Goal: Task Accomplishment & Management: Complete application form

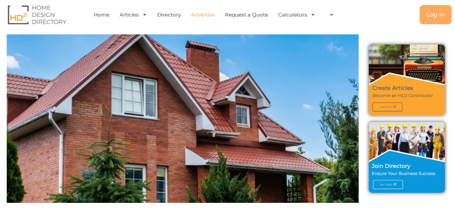
click at [197, 16] on link "Advertise" at bounding box center [203, 14] width 24 height 15
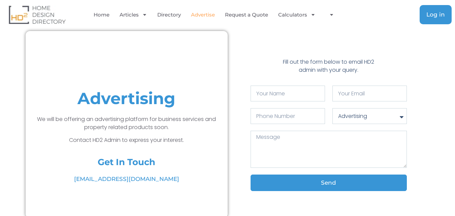
click at [435, 17] on span "Log in" at bounding box center [435, 15] width 19 height 6
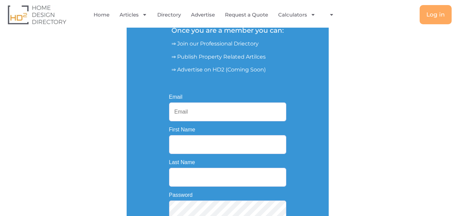
scroll to position [101, 0]
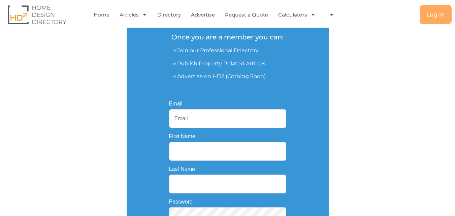
click at [221, 118] on input "Email" at bounding box center [227, 118] width 117 height 19
type input "[EMAIL_ADDRESS][DOMAIN_NAME]"
click at [192, 153] on input "First Name" at bounding box center [227, 151] width 117 height 19
type input "[PERSON_NAME]"
click at [195, 183] on input "Last Name" at bounding box center [227, 183] width 117 height 19
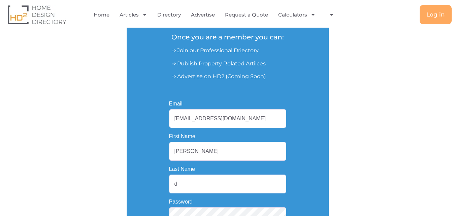
type input "Daka"
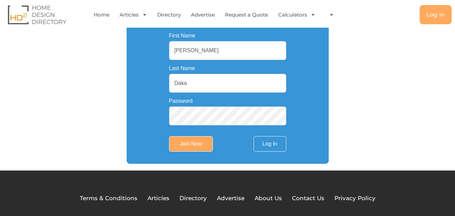
scroll to position [202, 0]
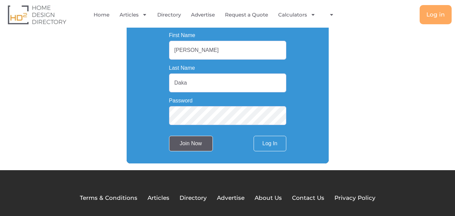
click at [196, 149] on input "Join Now" at bounding box center [191, 143] width 44 height 15
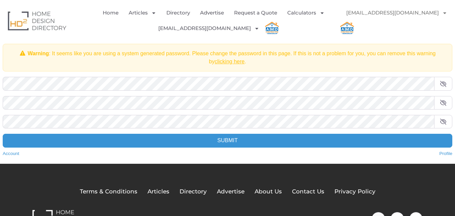
scroll to position [67, 0]
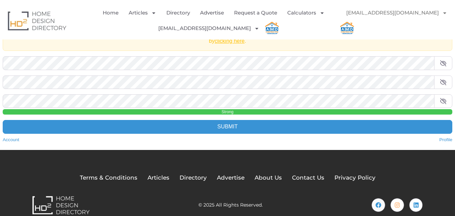
click at [444, 81] on icon at bounding box center [443, 81] width 7 height 5
click at [1, 81] on div "Change Password Warning : It seems like you are using a system generated passwo…" at bounding box center [227, 73] width 463 height 154
click at [442, 99] on icon at bounding box center [443, 100] width 7 height 5
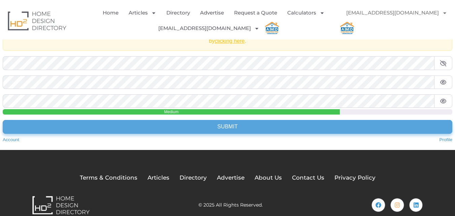
click at [139, 126] on input "Submit" at bounding box center [228, 126] width 450 height 13
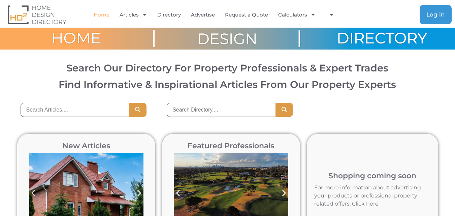
click at [438, 13] on span "Log in" at bounding box center [435, 15] width 19 height 6
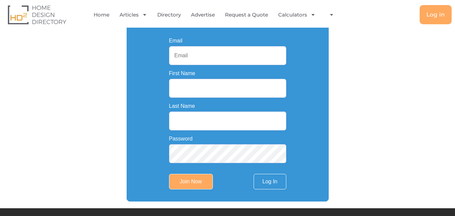
scroll to position [202, 0]
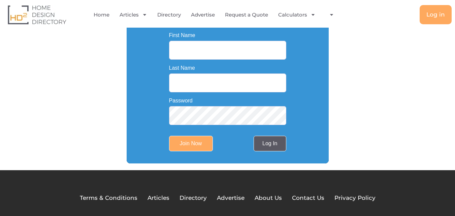
click at [263, 145] on link "Log In" at bounding box center [270, 143] width 32 height 15
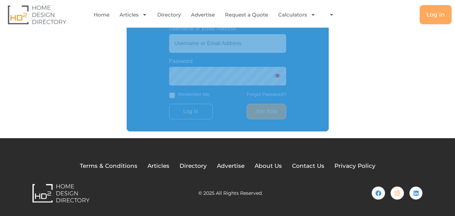
scroll to position [177, 0]
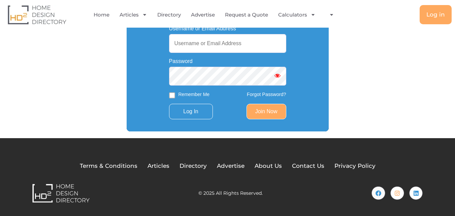
click at [208, 46] on input "Username or Email Address" at bounding box center [227, 43] width 117 height 19
click at [213, 41] on input "s" at bounding box center [227, 43] width 117 height 19
paste input "eo3@amdremodeling.com"
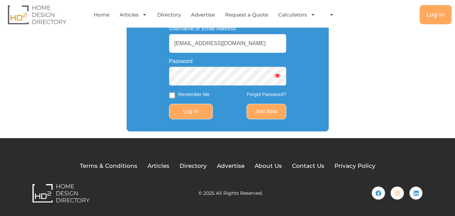
type input "[EMAIL_ADDRESS][DOMAIN_NAME]"
click at [211, 116] on input "Log In" at bounding box center [191, 111] width 44 height 15
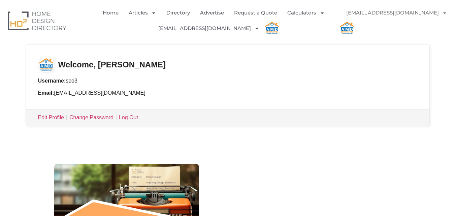
scroll to position [135, 0]
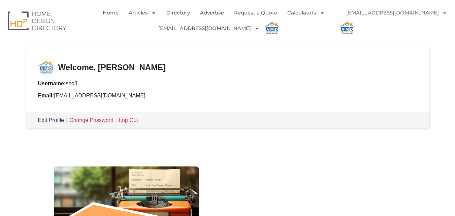
click at [56, 121] on link "Edit Profile" at bounding box center [51, 120] width 26 height 6
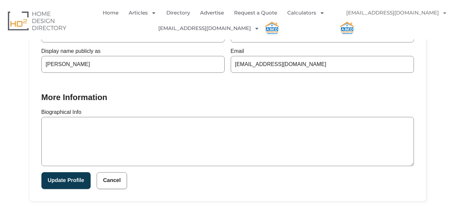
scroll to position [202, 0]
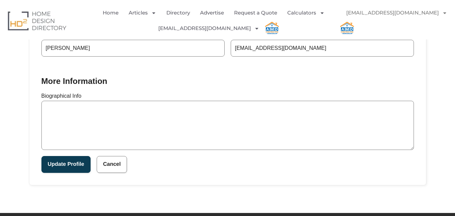
click at [194, 127] on textarea "Biographical Info" at bounding box center [227, 125] width 373 height 49
paste textarea "Looking for high quality contractors for your kitchen and bathroom remodeling p…"
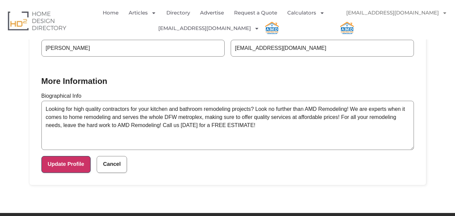
type textarea "Looking for high quality contractors for your kitchen and bathroom remodeling p…"
click at [70, 167] on button "Update Profile" at bounding box center [65, 164] width 49 height 17
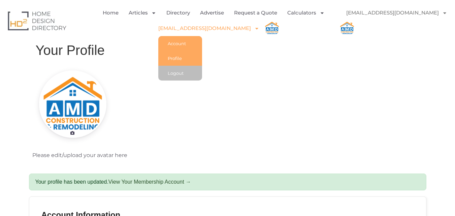
click at [182, 39] on link "Account" at bounding box center [180, 43] width 44 height 15
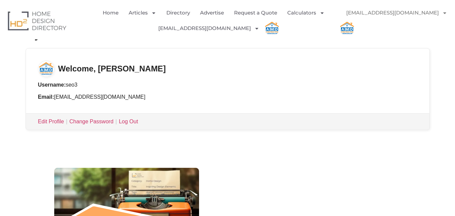
scroll to position [135, 0]
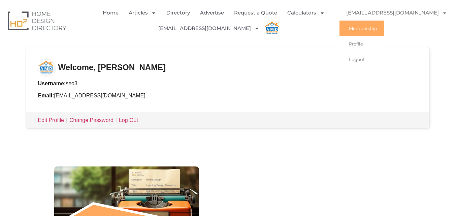
click at [355, 21] on img "Menu" at bounding box center [347, 28] width 15 height 15
click at [208, 13] on link "Advertise" at bounding box center [212, 12] width 24 height 15
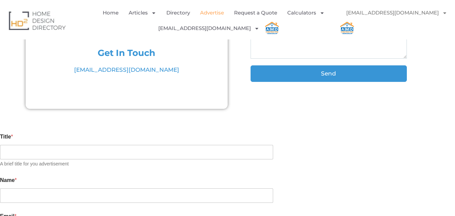
scroll to position [135, 0]
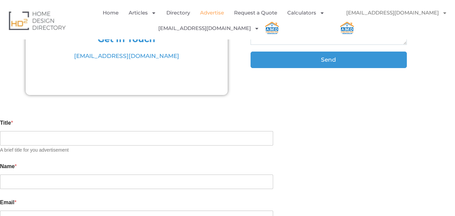
click at [59, 126] on div "Title * A brief title for you advertisement" at bounding box center [227, 136] width 455 height 43
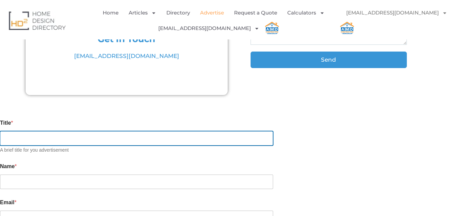
click at [58, 136] on input "Title *" at bounding box center [136, 138] width 273 height 14
click at [72, 135] on input "Title *" at bounding box center [136, 138] width 273 height 14
paste input "AMD Construction & Remodeling"
type input "AMD Construction & Remodeling"
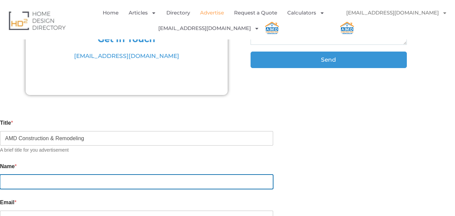
click at [67, 175] on input "Name *" at bounding box center [136, 181] width 273 height 14
click at [44, 178] on input "Name *" at bounding box center [136, 181] width 273 height 14
paste input "[PERSON_NAME]"
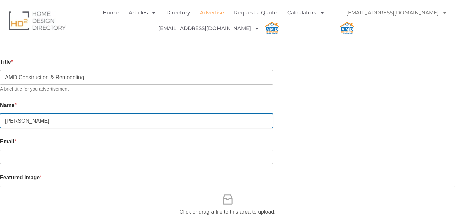
scroll to position [202, 0]
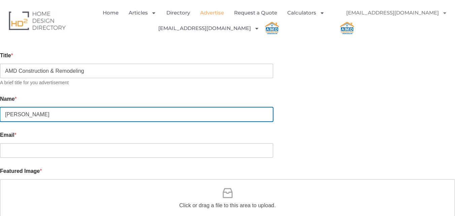
type input "[PERSON_NAME]"
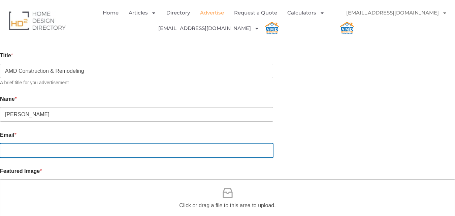
click at [58, 143] on input "Email *" at bounding box center [136, 150] width 273 height 14
paste input "[EMAIL_ADDRESS][DOMAIN_NAME]"
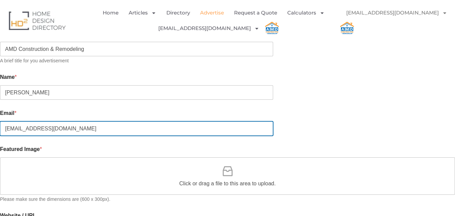
scroll to position [236, 0]
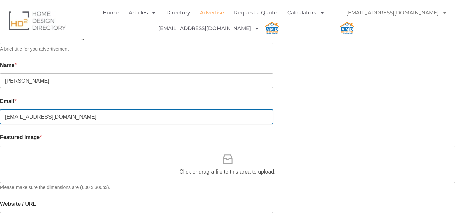
type input "[EMAIL_ADDRESS][DOMAIN_NAME]"
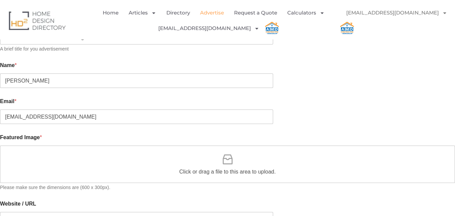
click at [227, 168] on span "Click or drag a file to this area to upload." at bounding box center [227, 172] width 96 height 8
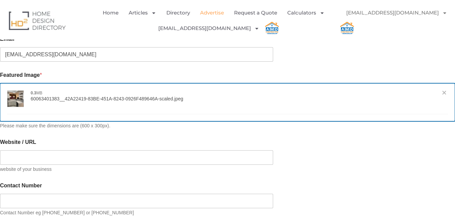
scroll to position [303, 0]
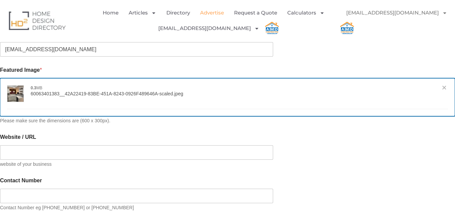
type input "[{"name":"60063401383__42A22419-83BE-451A-8243-0926F489646A-scaled.jpeg","file"…"
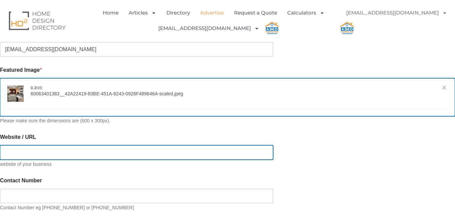
click at [64, 147] on input "Website / URL" at bounding box center [136, 152] width 273 height 14
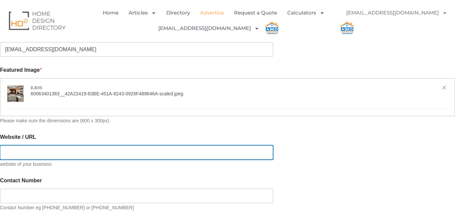
paste input "[URL][DOMAIN_NAME]"
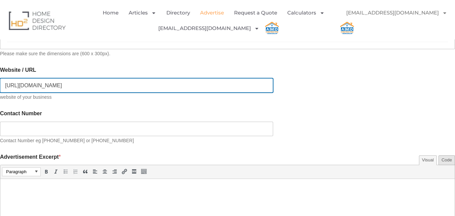
scroll to position [371, 0]
type input "[URL][DOMAIN_NAME]"
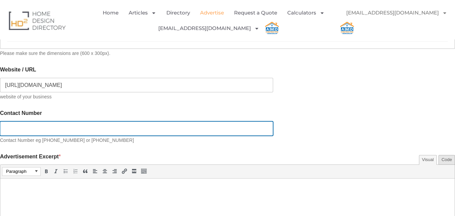
click at [89, 123] on input "Contact Number" at bounding box center [136, 128] width 273 height 14
paste input "[PHONE_NUMBER]"
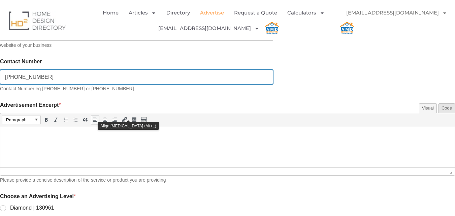
scroll to position [438, 0]
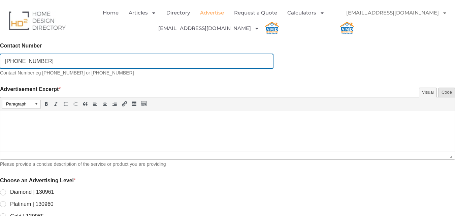
type input "[PHONE_NUMBER]"
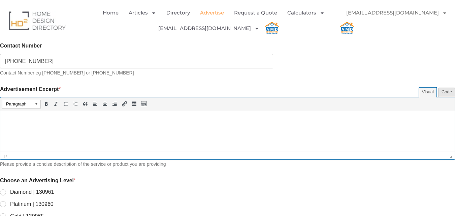
click at [93, 130] on html at bounding box center [227, 120] width 454 height 19
click at [70, 119] on p at bounding box center [228, 121] width 448 height 8
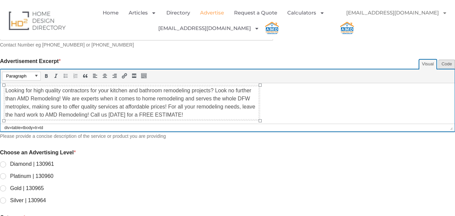
scroll to position [505, 0]
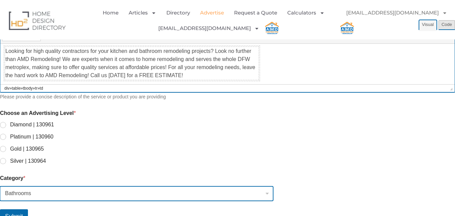
click at [90, 189] on select "Bathrooms" at bounding box center [136, 193] width 273 height 14
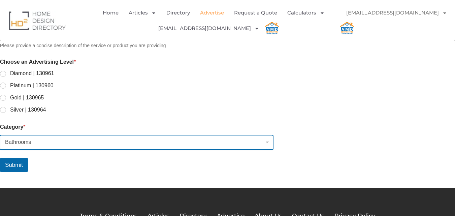
scroll to position [573, 0]
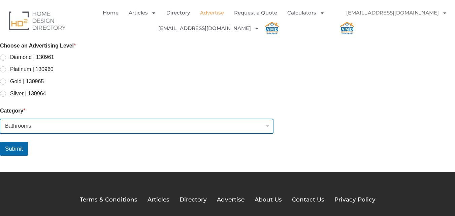
click at [143, 121] on select "Bathrooms" at bounding box center [136, 126] width 273 height 14
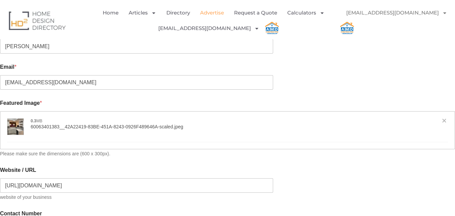
scroll to position [269, 0]
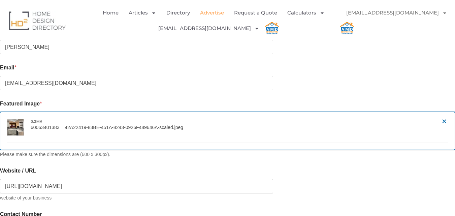
click at [441, 119] on link "Remove file" at bounding box center [444, 122] width 7 height 7
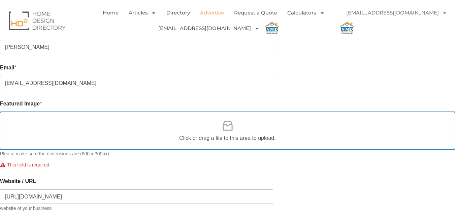
click at [245, 128] on div "Click or drag a file to this area to upload." at bounding box center [227, 130] width 96 height 23
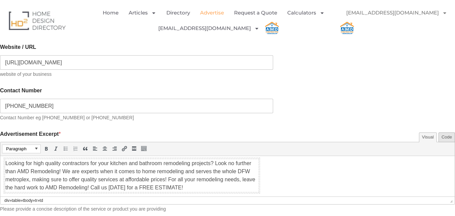
scroll to position [0, 0]
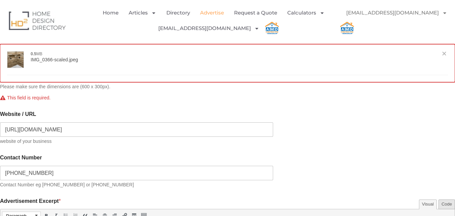
type input "[{"name":"IMG_0366-scaled.jpeg","file":"0897edc623da9aa8df17edf8c673693b.jpeg",…"
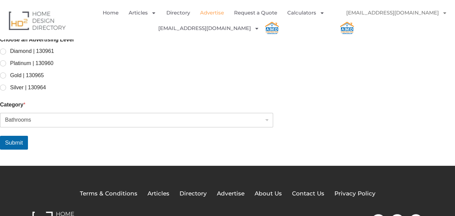
scroll to position [564, 0]
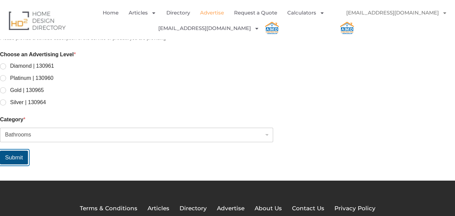
click at [28, 154] on button "Submit" at bounding box center [14, 158] width 28 height 14
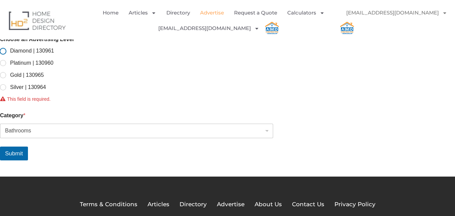
scroll to position [581, 0]
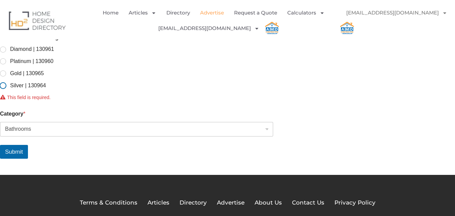
click at [6, 83] on input "Silver | 130964" at bounding box center [3, 85] width 5 height 5
radio input "true"
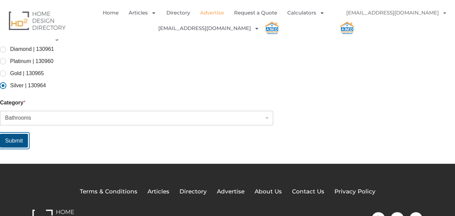
click at [28, 140] on button "Submit" at bounding box center [14, 141] width 28 height 14
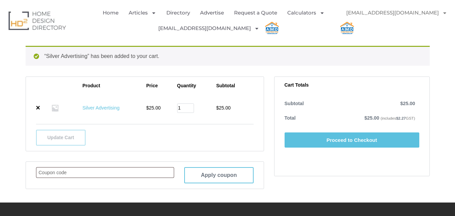
scroll to position [113, 0]
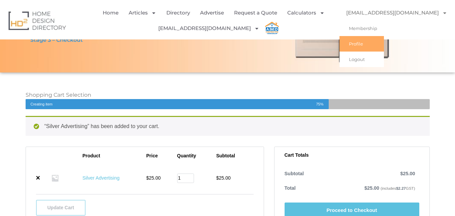
click at [361, 44] on link "Profile" at bounding box center [362, 43] width 44 height 15
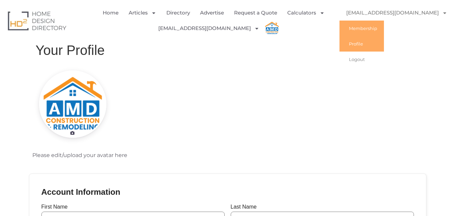
click at [376, 24] on link "Membership" at bounding box center [362, 28] width 44 height 15
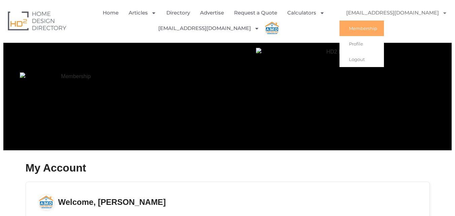
click at [355, 21] on img "Menu" at bounding box center [347, 28] width 15 height 15
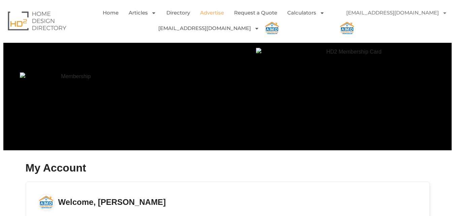
click at [214, 12] on link "Advertise" at bounding box center [212, 12] width 24 height 15
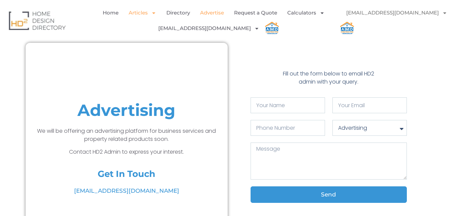
click at [131, 11] on link "Articles" at bounding box center [143, 12] width 28 height 15
click at [113, 11] on link "Home" at bounding box center [111, 12] width 16 height 15
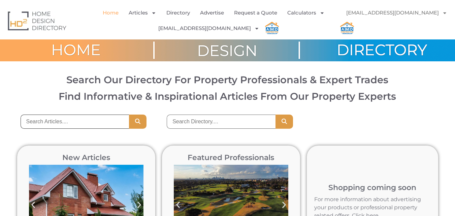
click at [97, 119] on input "search" at bounding box center [75, 122] width 109 height 14
type input "AMD"
click at [129, 115] on button "Search" at bounding box center [138, 122] width 18 height 14
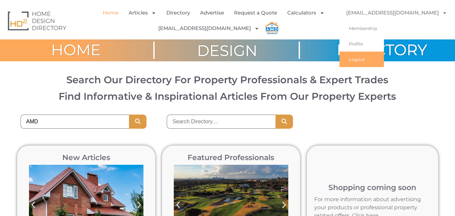
click at [361, 58] on link "Logout" at bounding box center [362, 59] width 44 height 15
